Goal: Obtain resource: Obtain resource

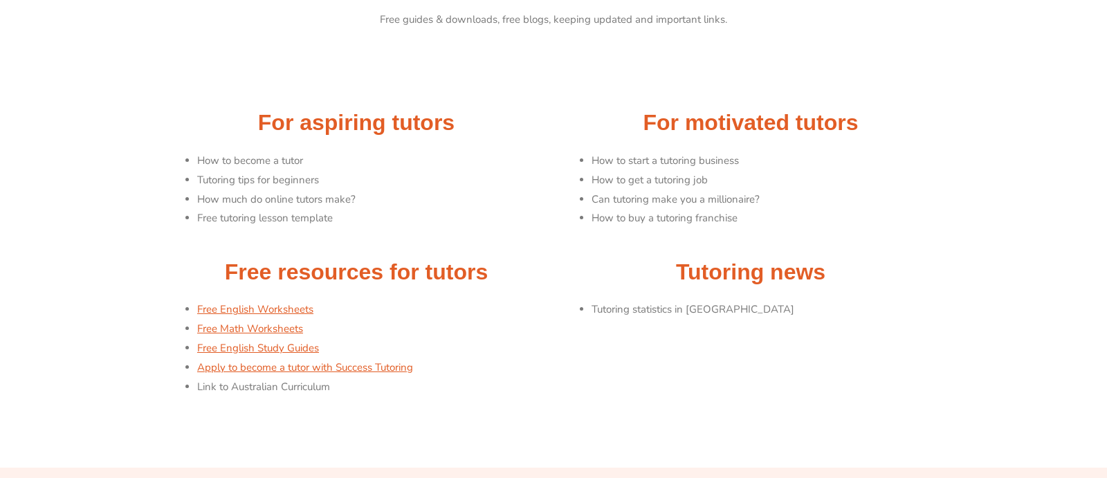
scroll to position [103, 0]
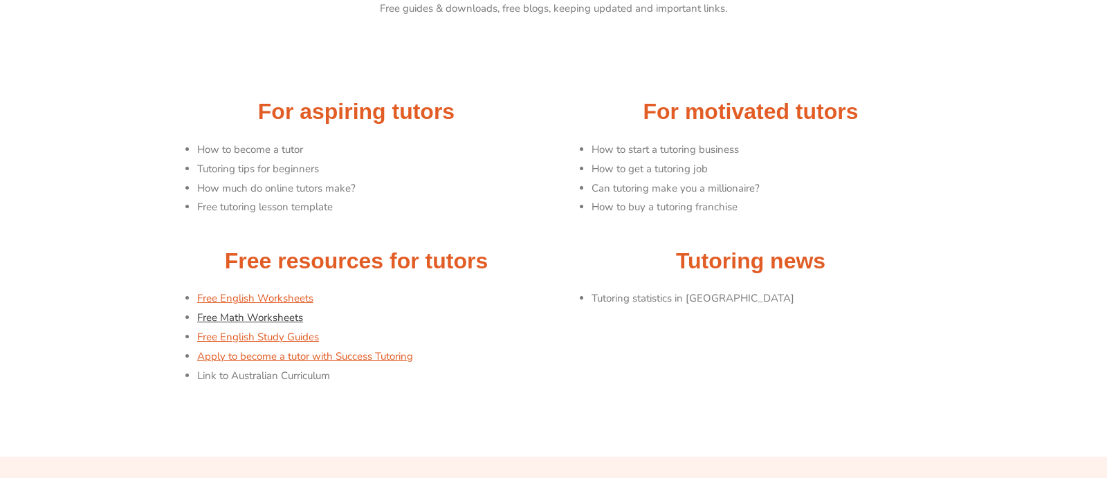
click at [233, 320] on link "Free Math Worksheets" at bounding box center [250, 318] width 106 height 14
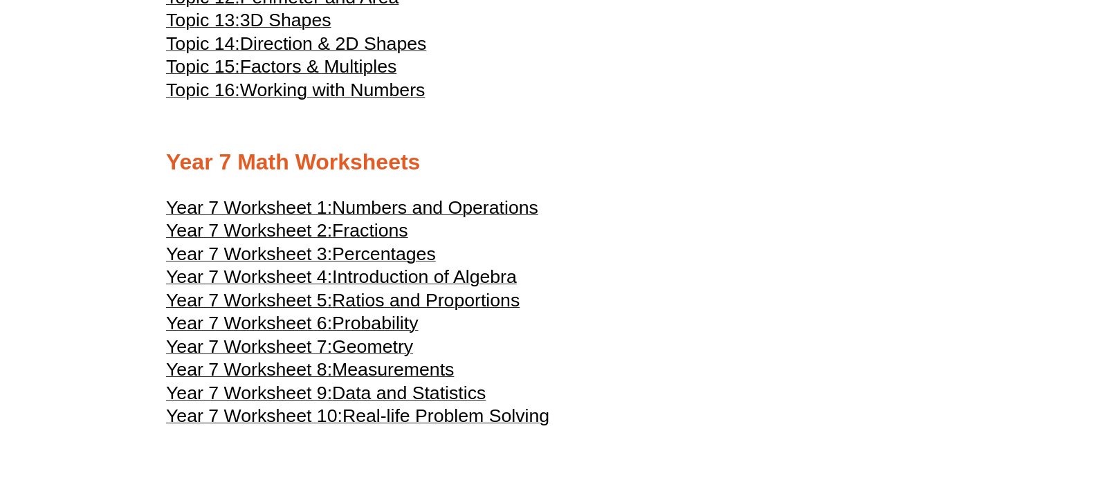
scroll to position [3274, 0]
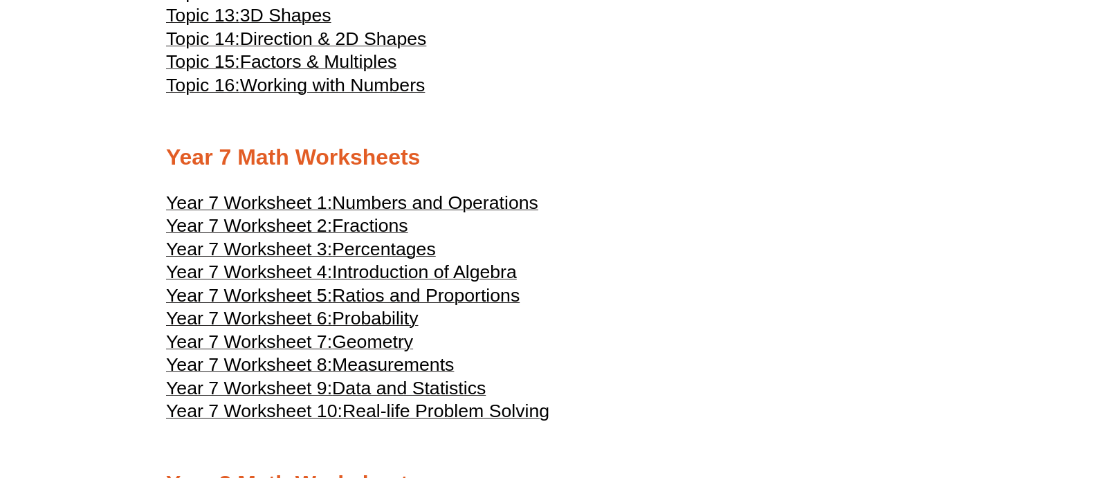
click at [394, 301] on span "Ratios and Proportions" at bounding box center [426, 295] width 188 height 21
